Goal: Navigation & Orientation: Find specific page/section

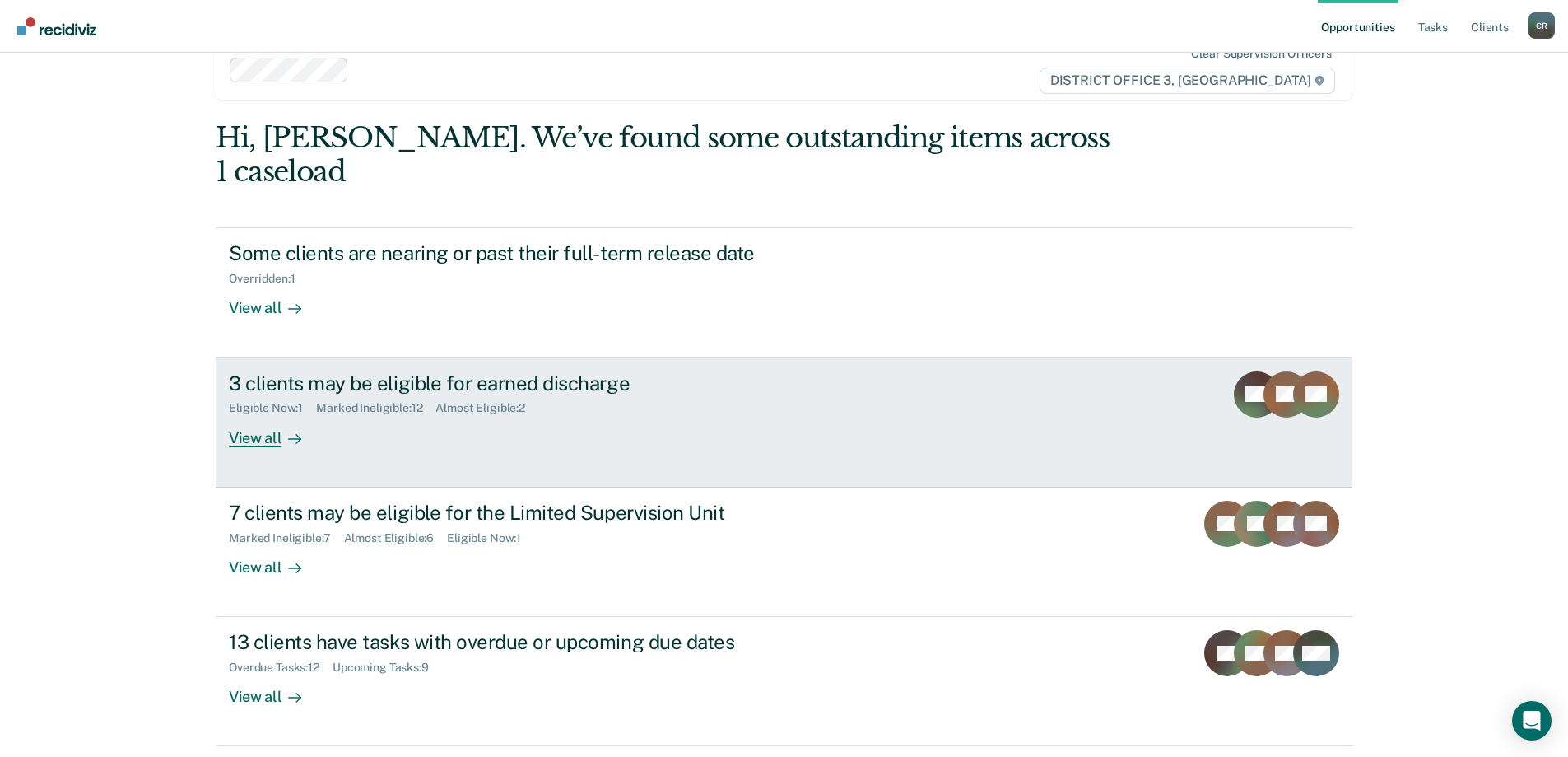
scroll to position [61, 0]
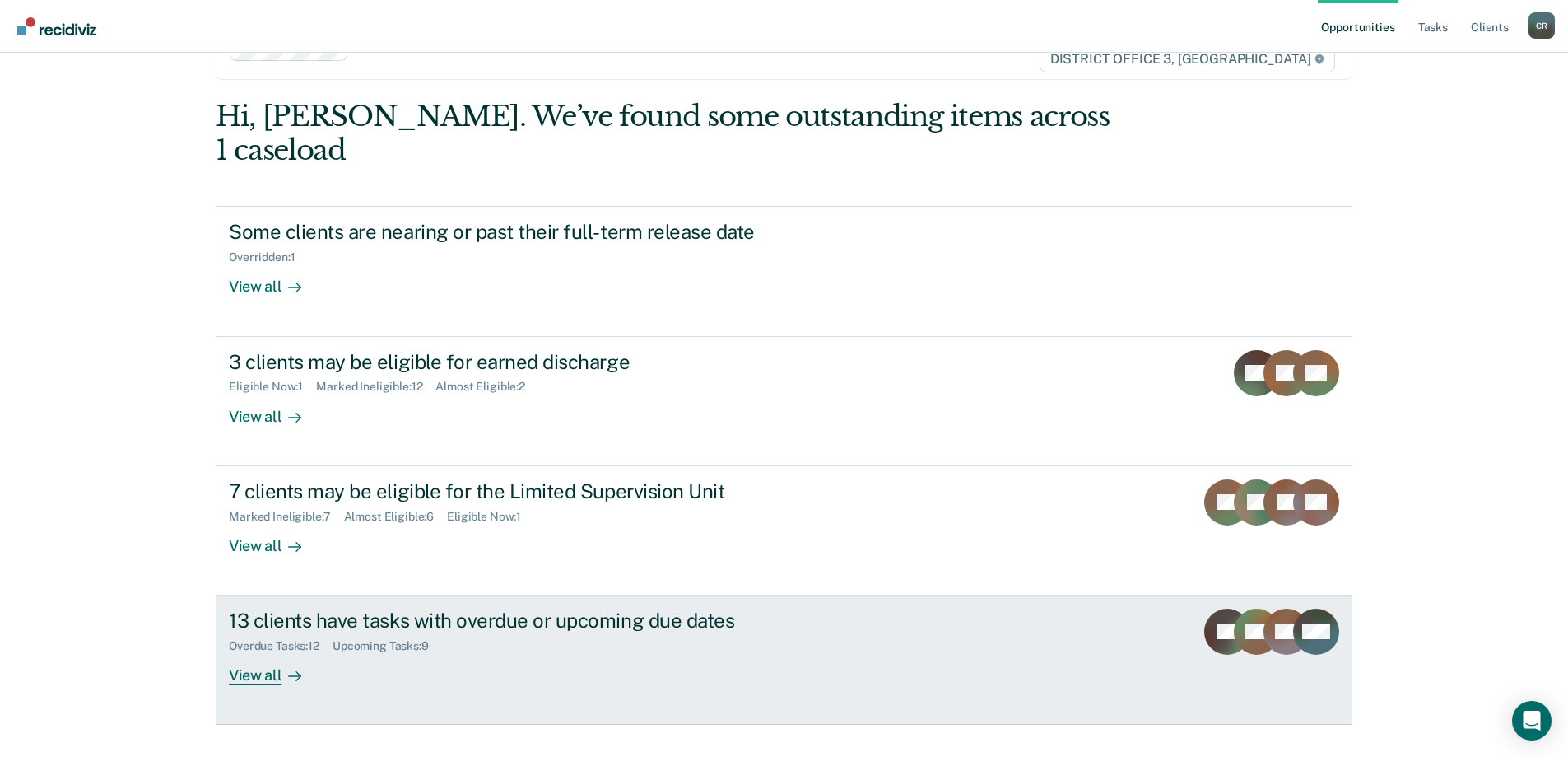
click at [877, 596] on link "13 clients have tasks with overdue or upcoming due dates Overdue Tasks : 12 Upc…" at bounding box center [784, 659] width 1137 height 129
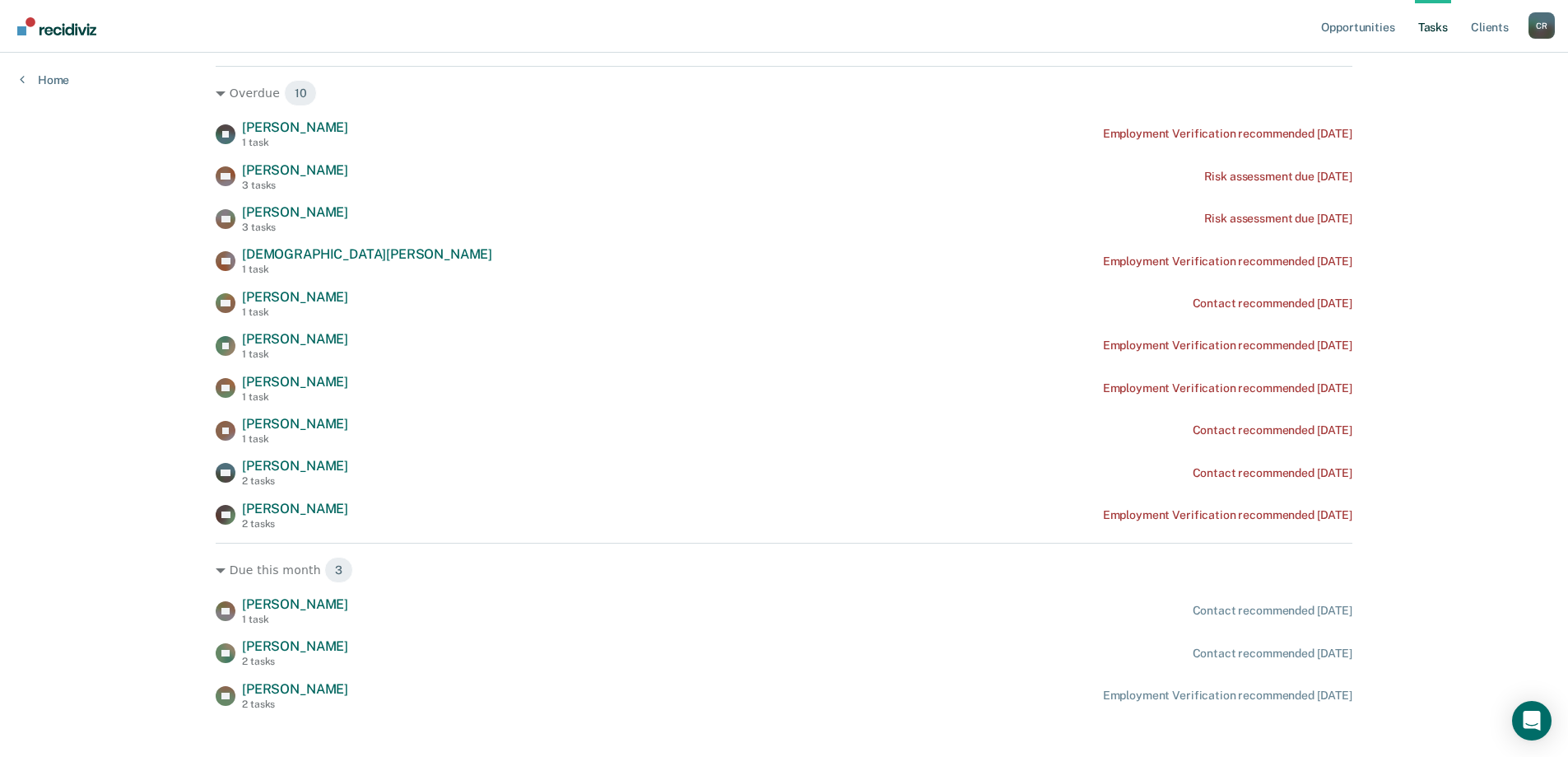
scroll to position [247, 0]
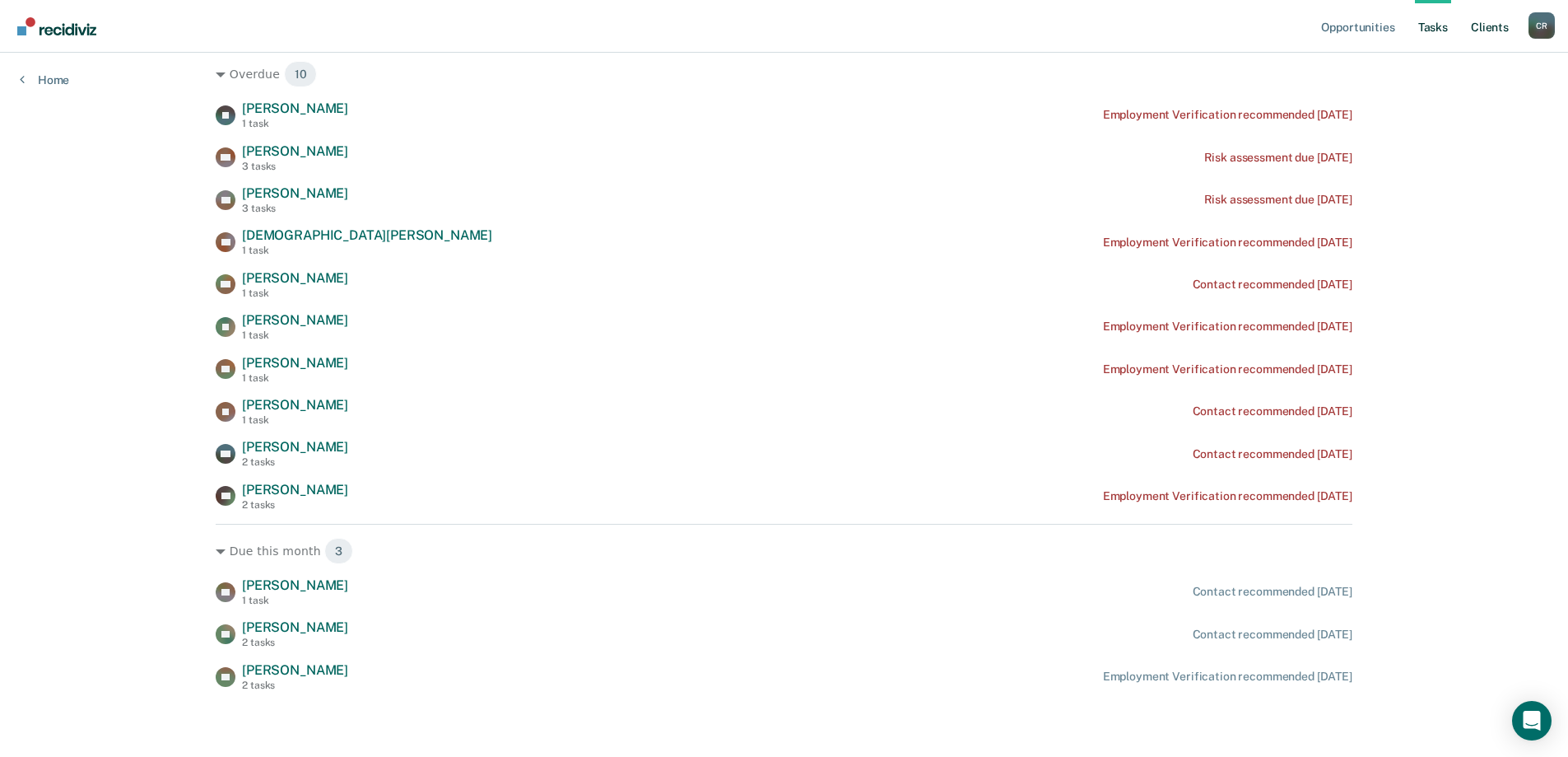
click at [1487, 33] on link "Client s" at bounding box center [1490, 26] width 44 height 52
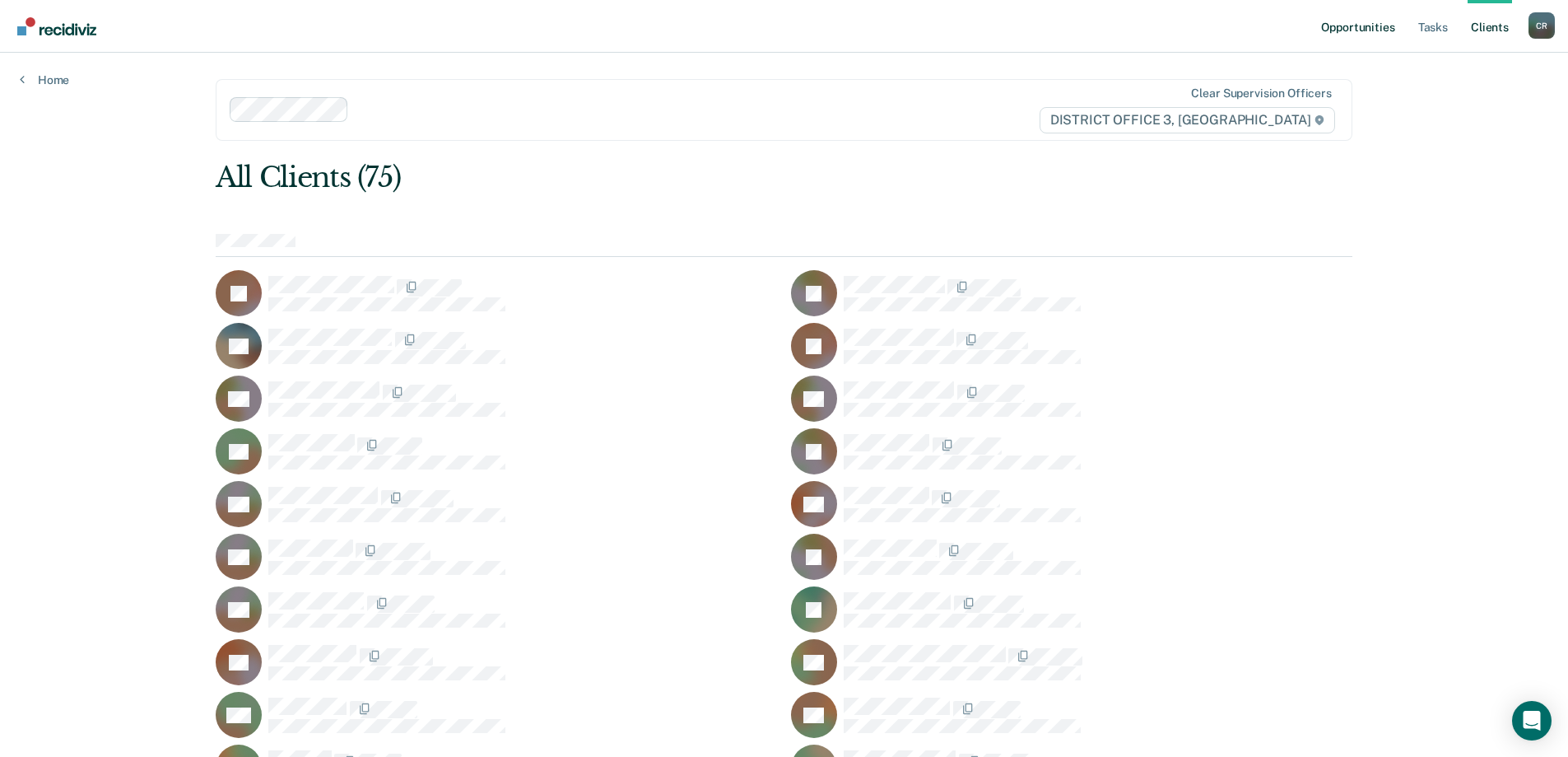
click at [1384, 26] on link "Opportunities" at bounding box center [1358, 26] width 80 height 52
